Goal: Complete application form: Complete application form

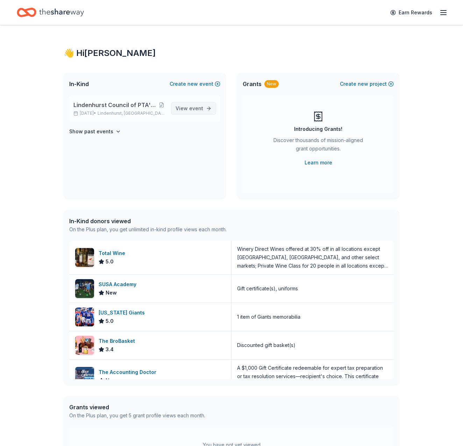
click at [191, 107] on span "event" at bounding box center [196, 108] width 14 height 6
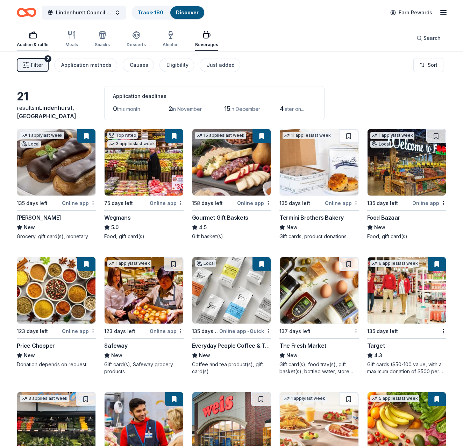
click at [35, 42] on div "Auction & raffle" at bounding box center [33, 39] width 32 height 17
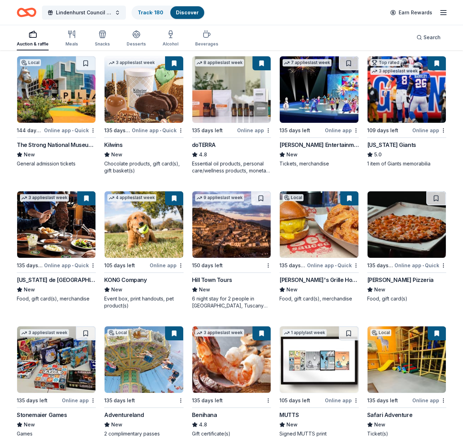
scroll to position [1676, 0]
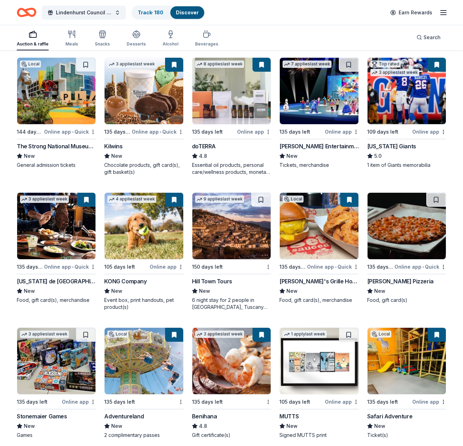
click at [438, 65] on button at bounding box center [436, 65] width 18 height 14
click at [436, 64] on button at bounding box center [436, 65] width 18 height 14
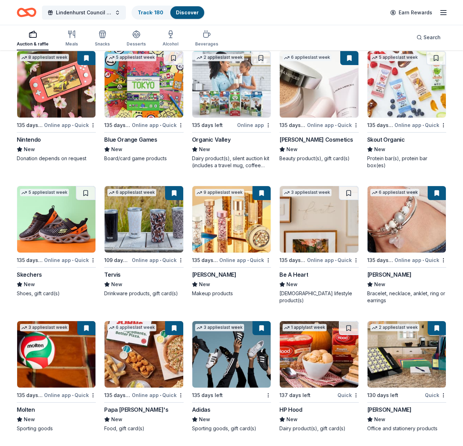
scroll to position [6370, 0]
click at [226, 355] on img at bounding box center [231, 354] width 78 height 66
click at [148, 363] on img at bounding box center [144, 354] width 78 height 66
click at [61, 217] on img at bounding box center [56, 219] width 78 height 66
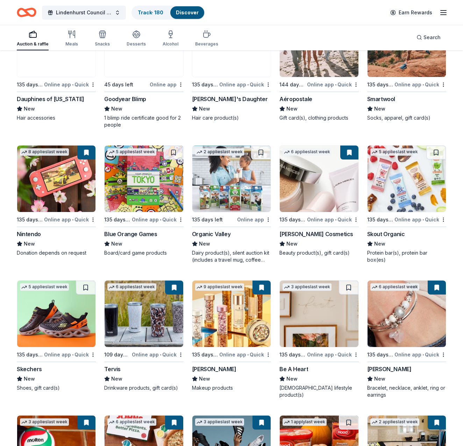
scroll to position [6275, 0]
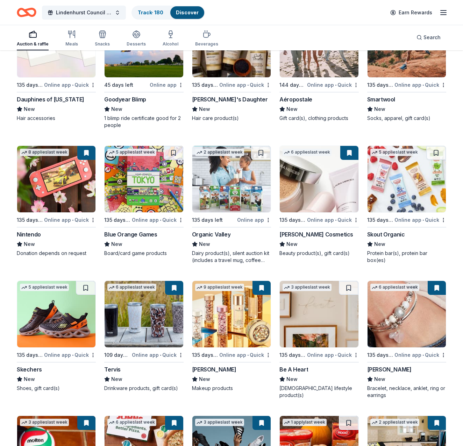
click at [232, 186] on img at bounding box center [231, 179] width 78 height 66
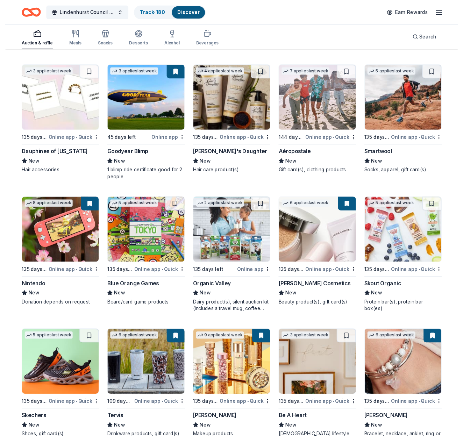
scroll to position [6218, 0]
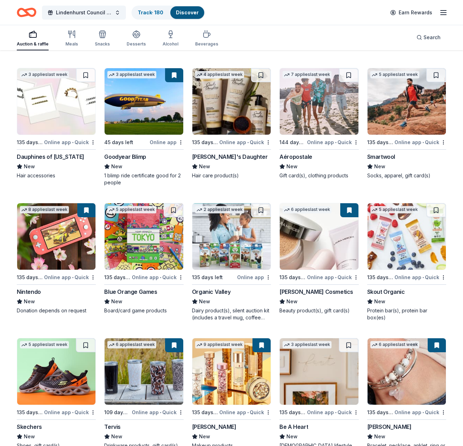
click at [57, 261] on img at bounding box center [56, 236] width 78 height 66
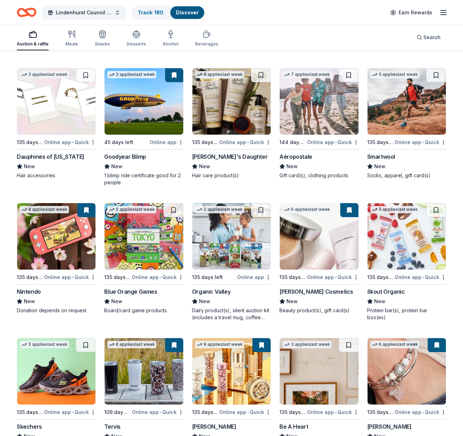
click at [319, 105] on img at bounding box center [319, 101] width 78 height 66
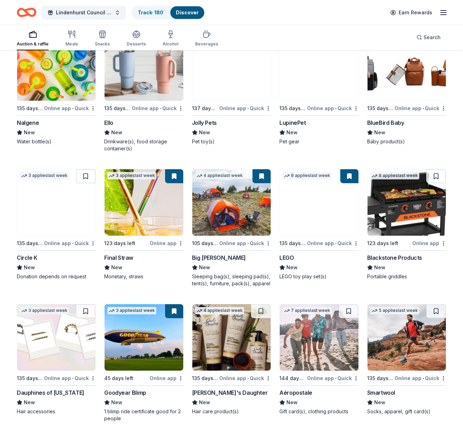
scroll to position [5982, 0]
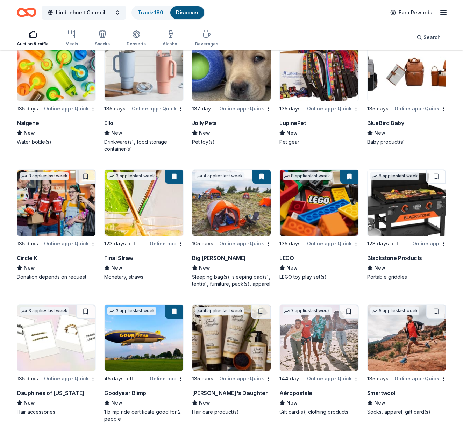
click at [401, 214] on img at bounding box center [406, 203] width 78 height 66
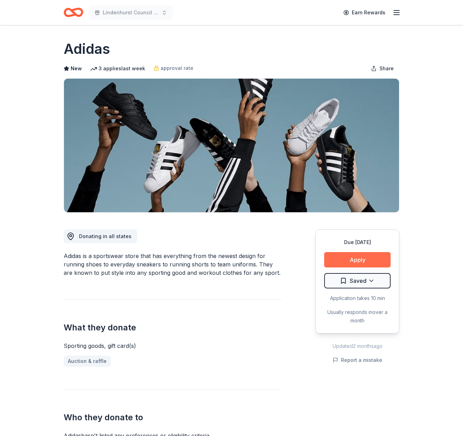
scroll to position [0, 0]
click at [362, 255] on button "Apply" at bounding box center [357, 259] width 66 height 15
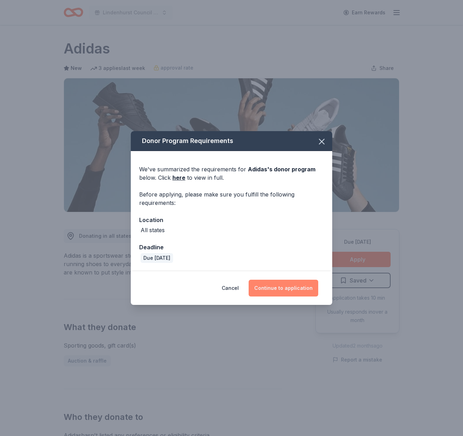
click at [274, 289] on button "Continue to application" at bounding box center [284, 288] width 70 height 17
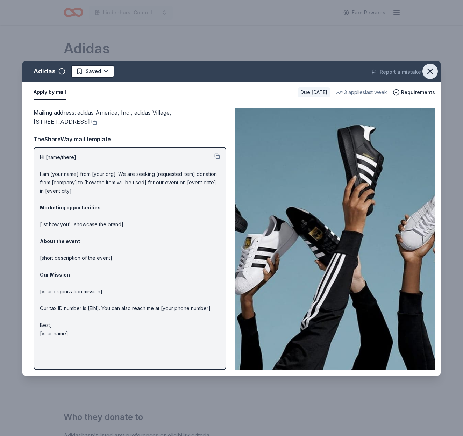
click at [427, 71] on icon "button" at bounding box center [430, 71] width 10 height 10
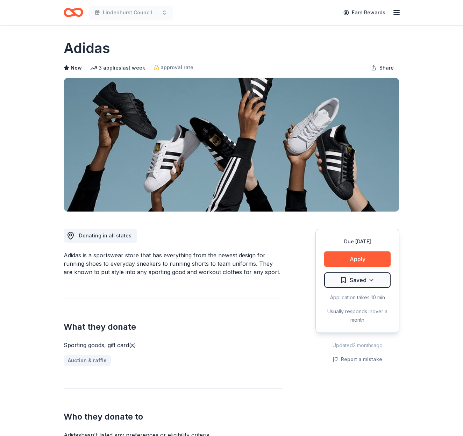
scroll to position [1, 0]
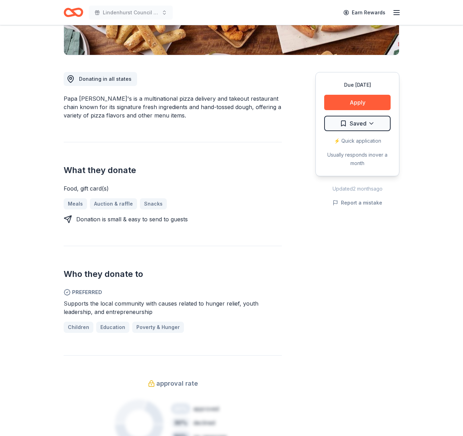
scroll to position [154, 0]
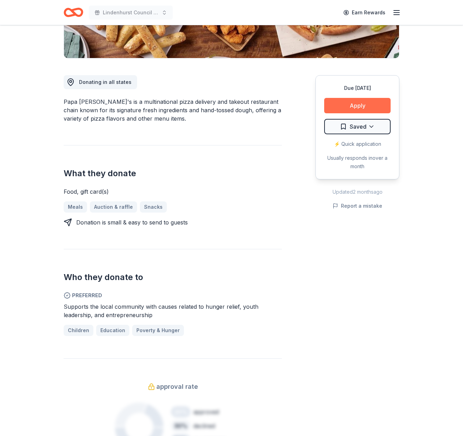
click at [368, 103] on button "Apply" at bounding box center [357, 105] width 66 height 15
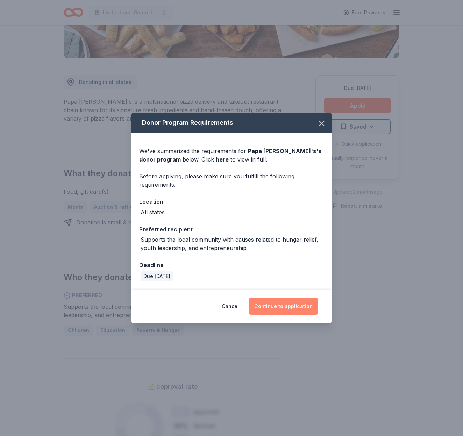
click at [274, 308] on button "Continue to application" at bounding box center [284, 306] width 70 height 17
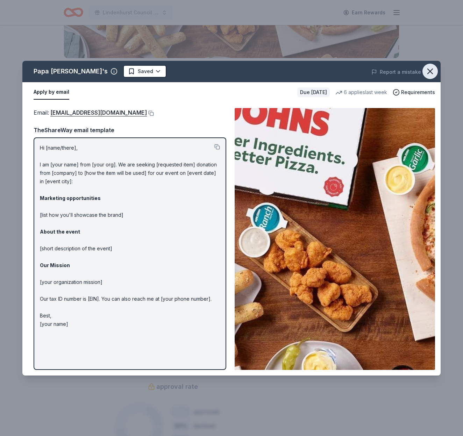
click at [429, 69] on icon "button" at bounding box center [430, 71] width 10 height 10
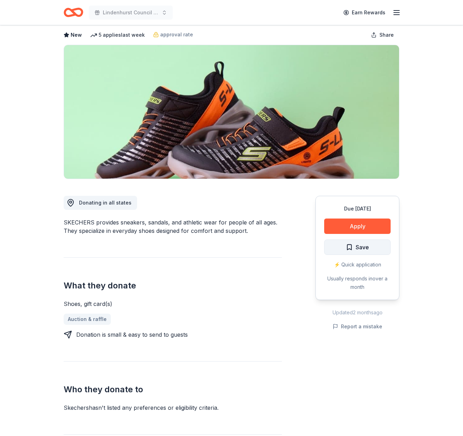
scroll to position [33, 0]
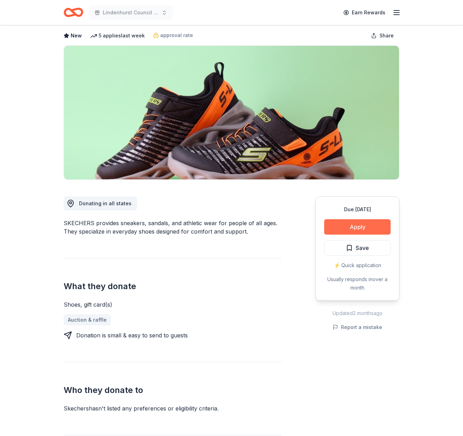
click at [370, 224] on button "Apply" at bounding box center [357, 226] width 66 height 15
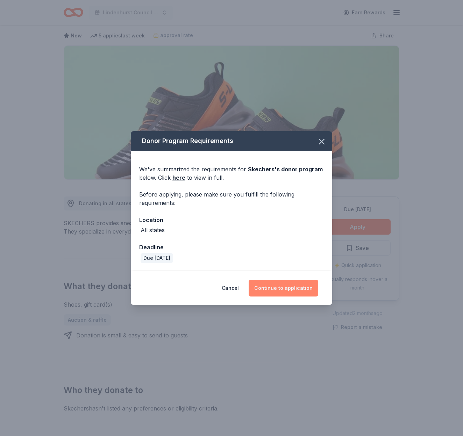
click at [292, 288] on button "Continue to application" at bounding box center [284, 288] width 70 height 17
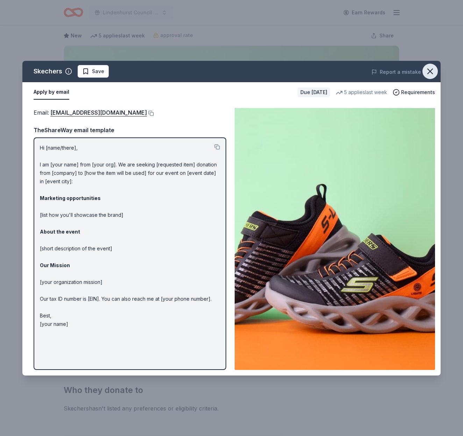
click at [429, 69] on icon "button" at bounding box center [430, 71] width 10 height 10
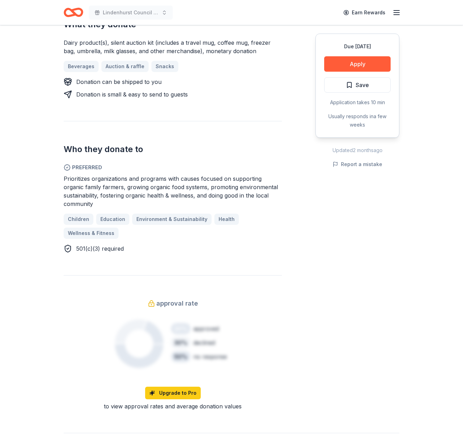
scroll to position [271, 0]
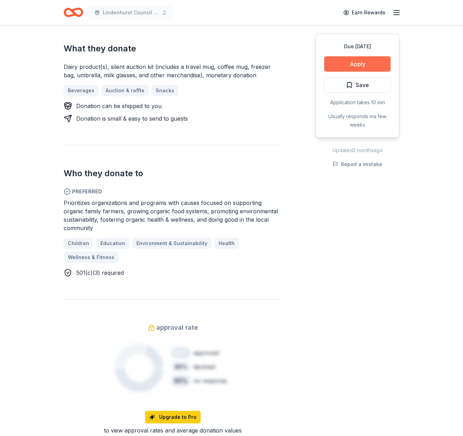
click at [350, 64] on button "Apply" at bounding box center [357, 63] width 66 height 15
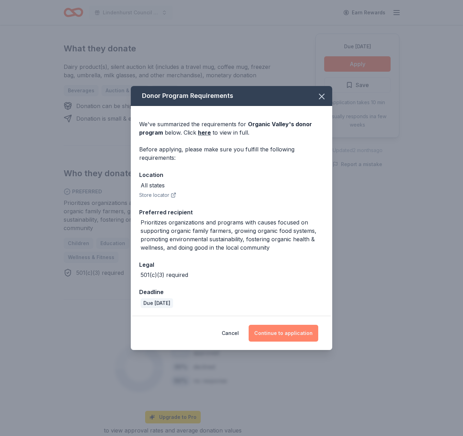
click at [287, 329] on button "Continue to application" at bounding box center [284, 333] width 70 height 17
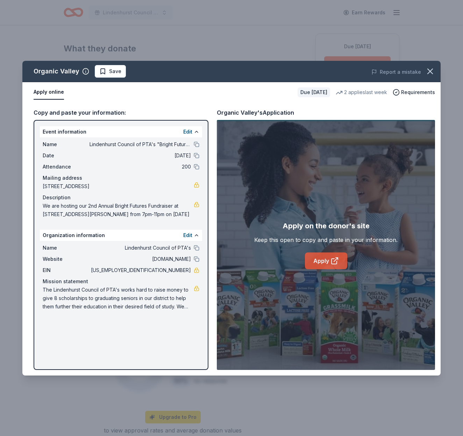
click at [317, 262] on link "Apply" at bounding box center [326, 260] width 42 height 17
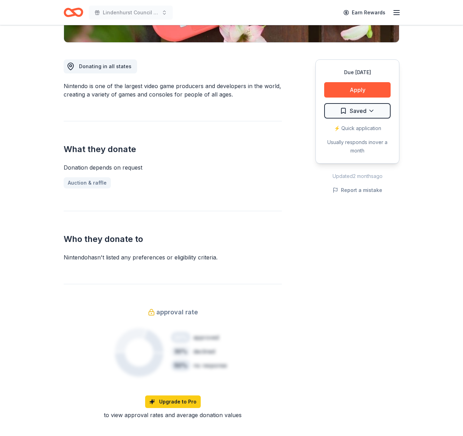
scroll to position [175, 0]
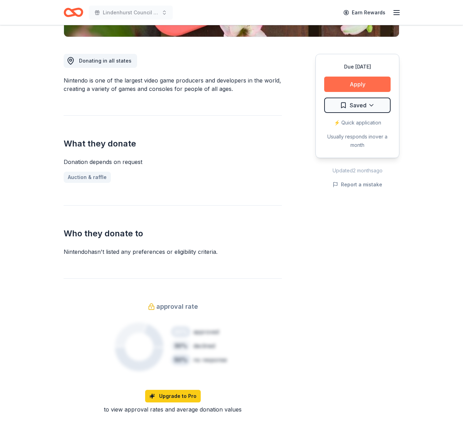
click at [365, 81] on button "Apply" at bounding box center [357, 84] width 66 height 15
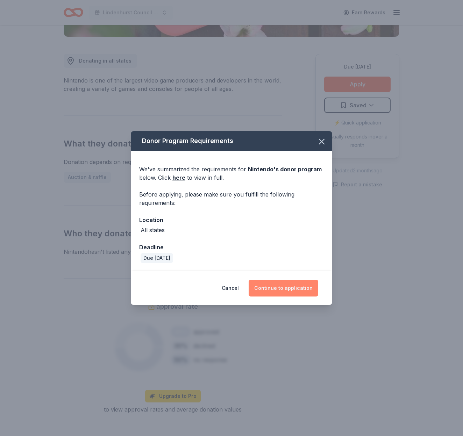
click at [298, 286] on button "Continue to application" at bounding box center [284, 288] width 70 height 17
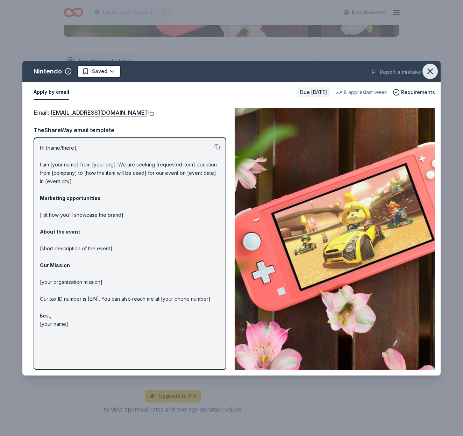
click at [434, 71] on icon "button" at bounding box center [430, 71] width 10 height 10
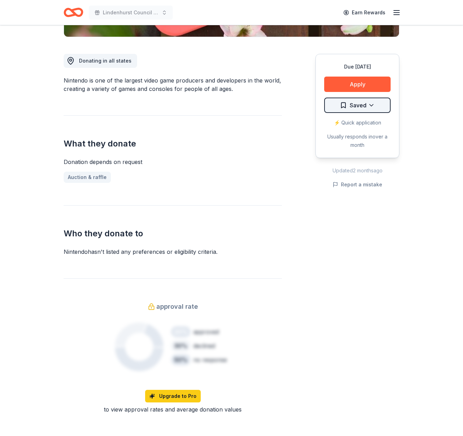
click at [362, 103] on html "Lindenhurst Council of PTA's "Bright Futures" Fundraiser Earn Rewards Due [DATE…" at bounding box center [231, 43] width 463 height 436
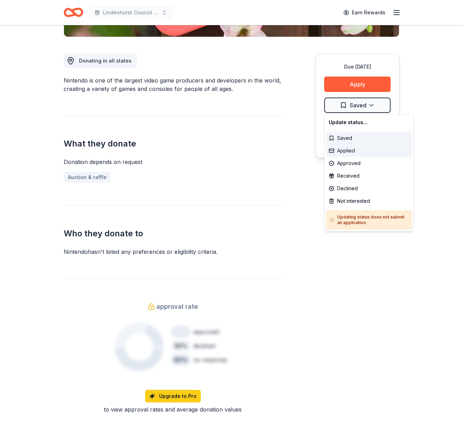
click at [353, 150] on div "Applied" at bounding box center [369, 150] width 86 height 13
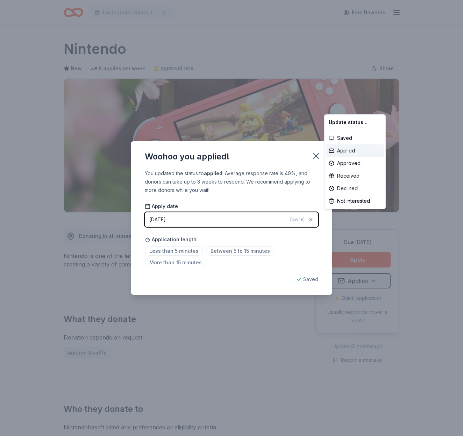
click at [312, 156] on html "Lindenhurst Council of PTA's "Bright Futures" Fundraiser Earn Rewards Due in 13…" at bounding box center [231, 218] width 463 height 436
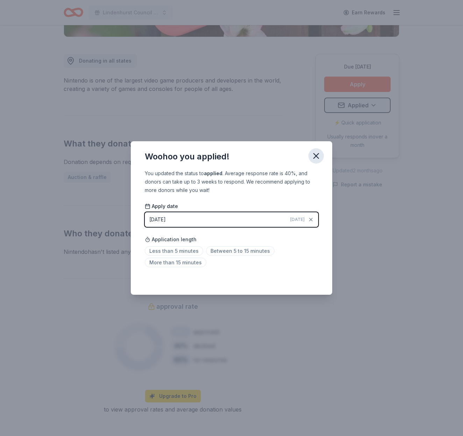
click at [312, 155] on icon "button" at bounding box center [316, 156] width 10 height 10
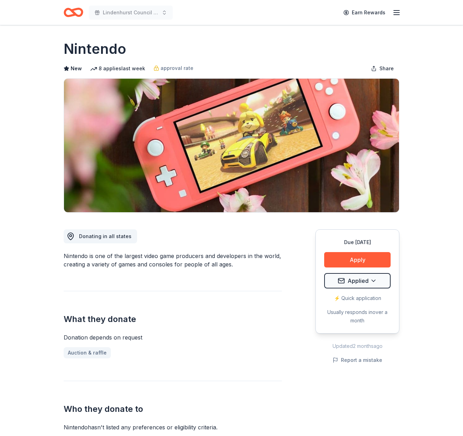
scroll to position [0, 0]
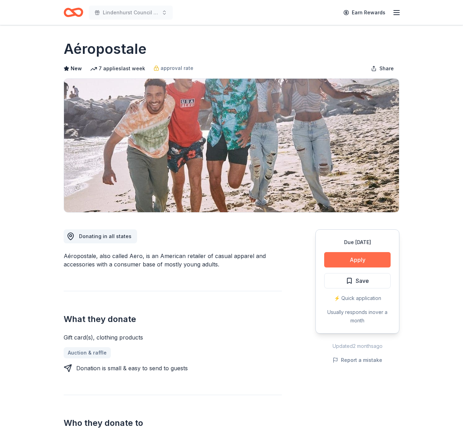
click at [354, 259] on button "Apply" at bounding box center [357, 259] width 66 height 15
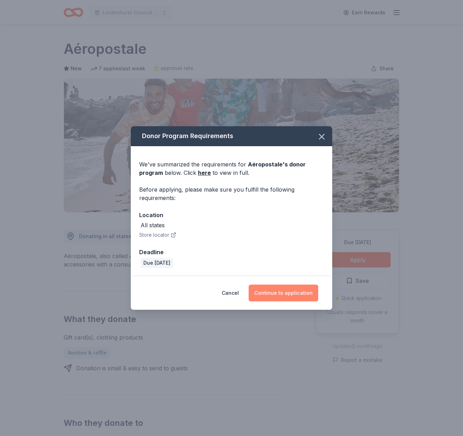
click at [287, 296] on button "Continue to application" at bounding box center [284, 293] width 70 height 17
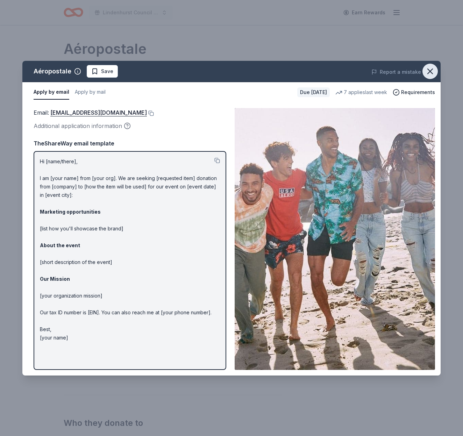
click at [430, 71] on icon "button" at bounding box center [429, 71] width 5 height 5
